Goal: Task Accomplishment & Management: Manage account settings

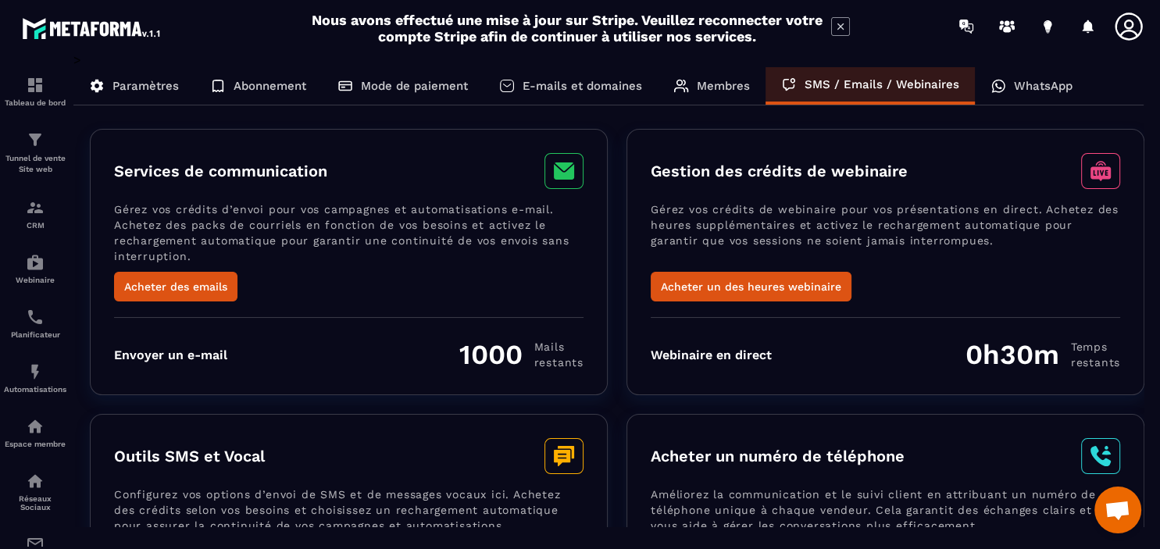
click at [1017, 86] on p "WhatsApp" at bounding box center [1042, 86] width 59 height 14
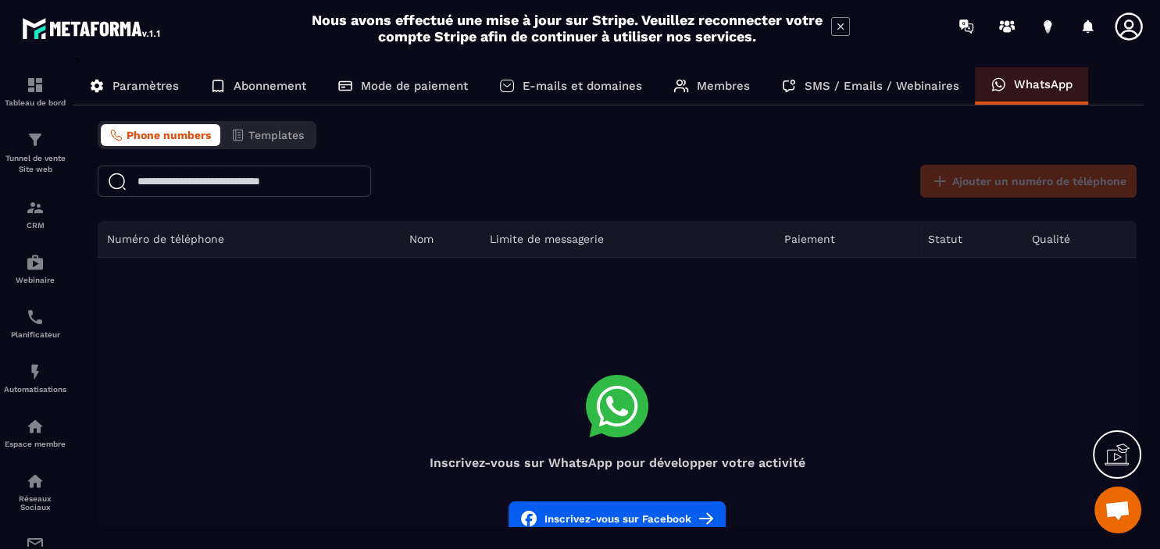
click at [840, 26] on icon at bounding box center [839, 26] width 6 height 6
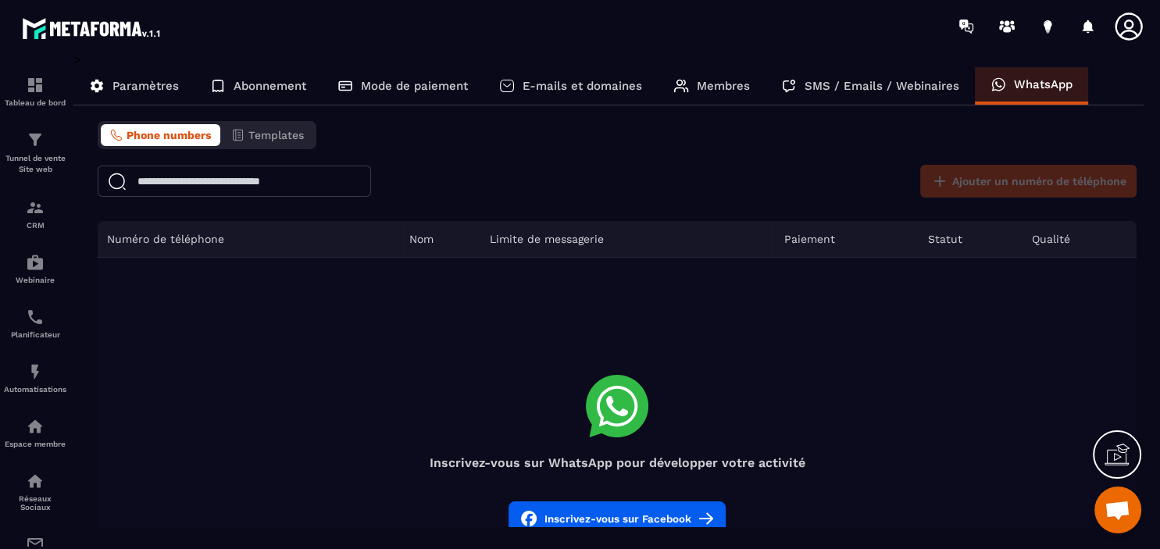
click at [1125, 23] on icon at bounding box center [1127, 25] width 27 height 27
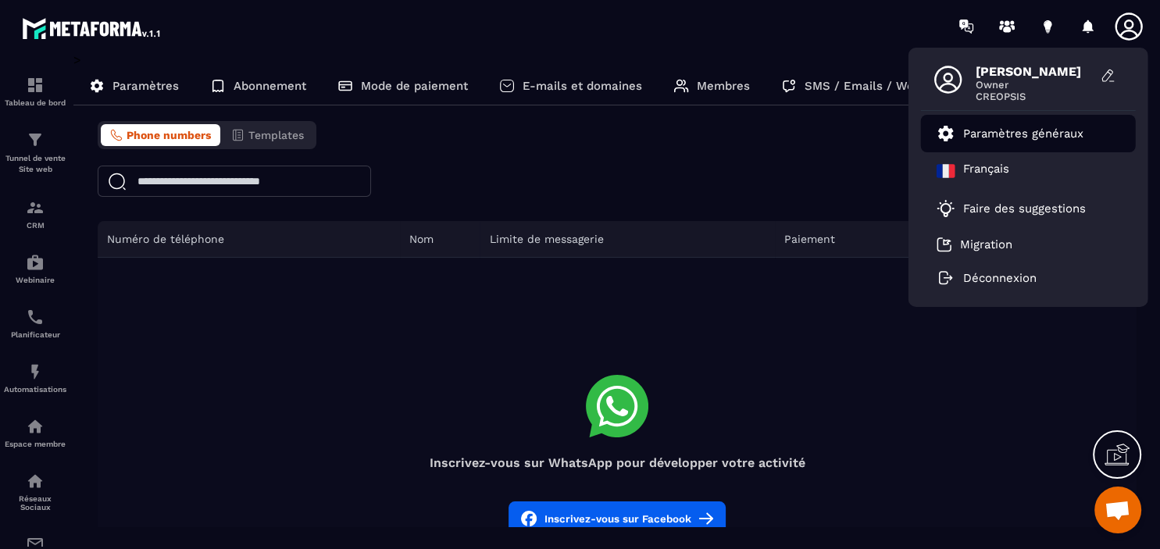
click at [994, 130] on p "Paramètres généraux" at bounding box center [1023, 133] width 120 height 14
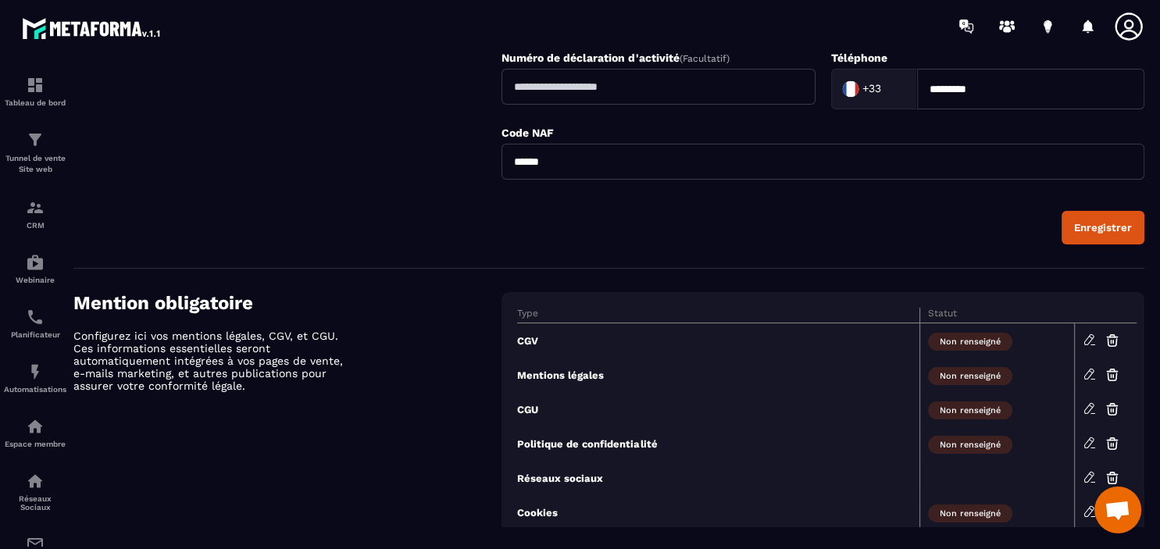
scroll to position [581, 0]
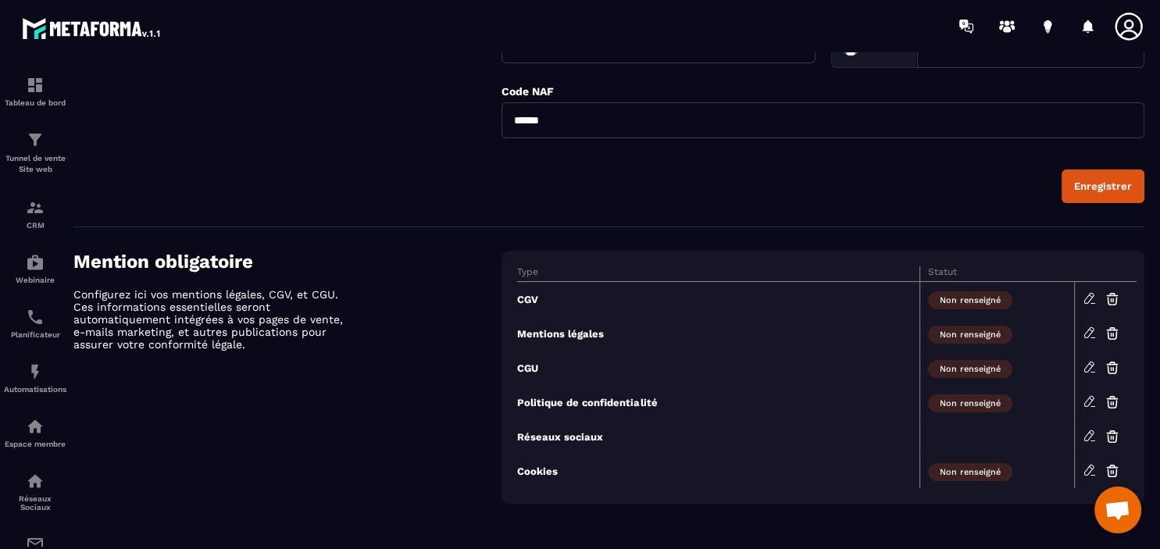
click at [1090, 297] on icon at bounding box center [1089, 298] width 14 height 14
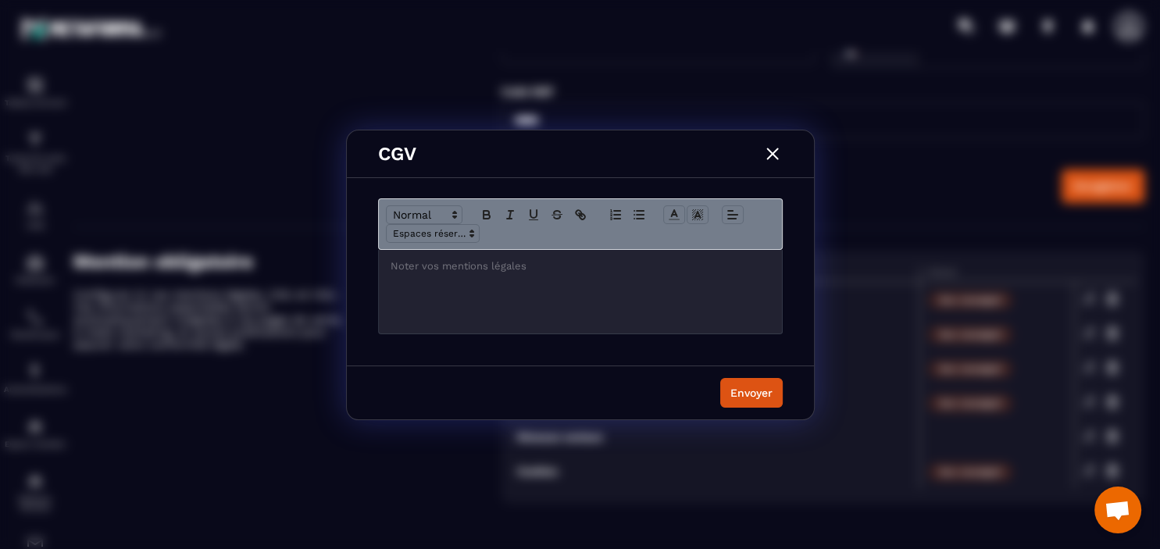
click at [568, 292] on div "Modal window" at bounding box center [580, 292] width 403 height 84
click at [775, 150] on img "Modal window" at bounding box center [772, 154] width 20 height 20
